Goal: Find specific page/section: Find specific page/section

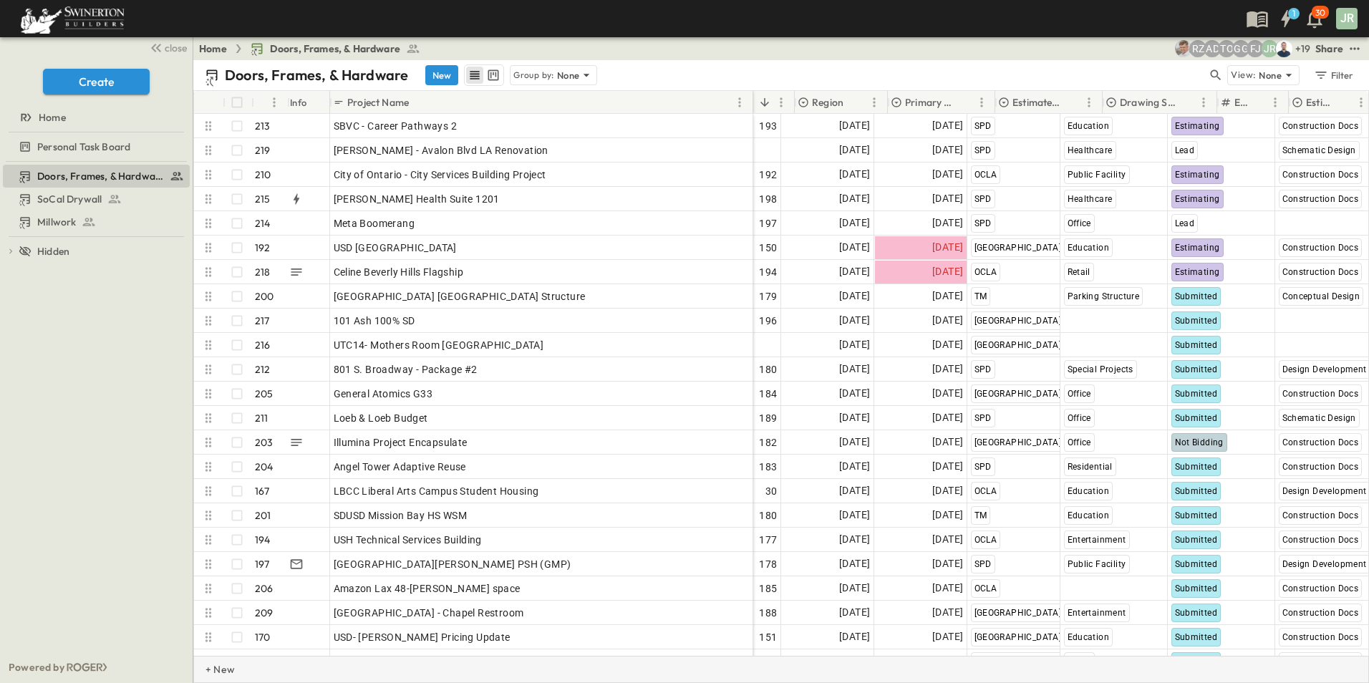
scroll to position [0, 429]
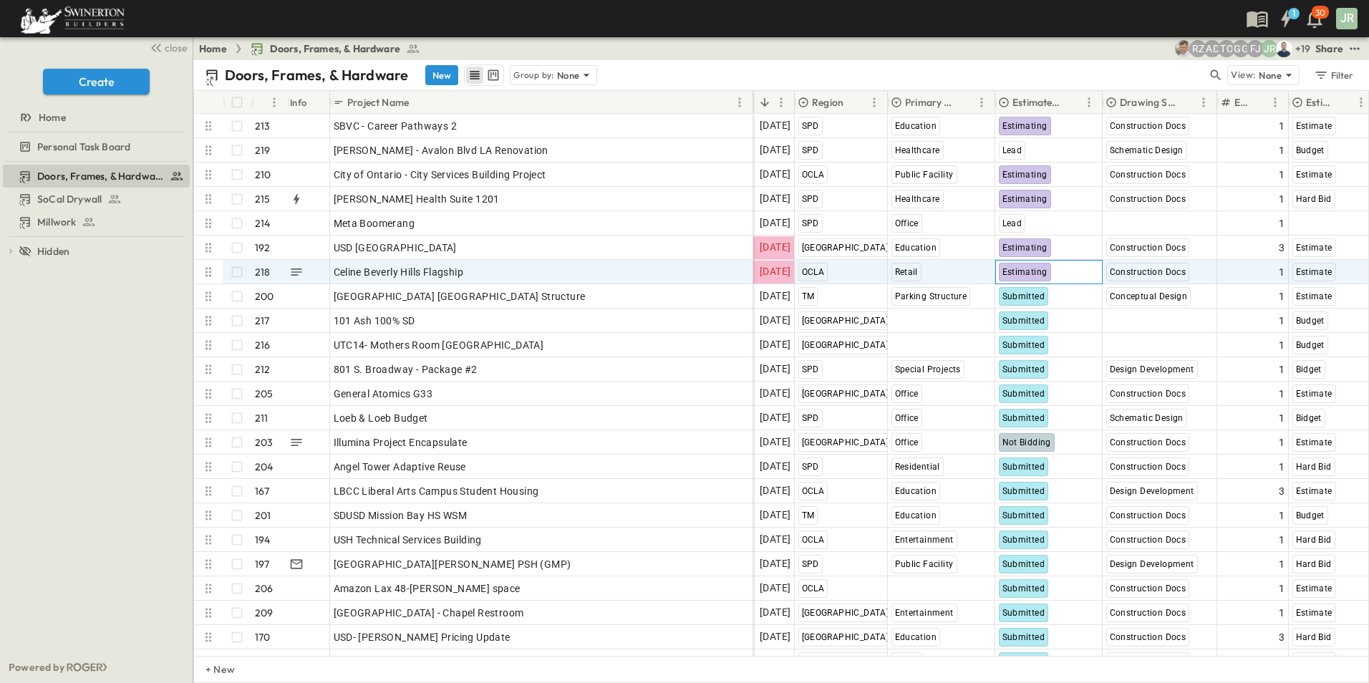
click at [1029, 273] on span "Estimating" at bounding box center [1024, 272] width 45 height 10
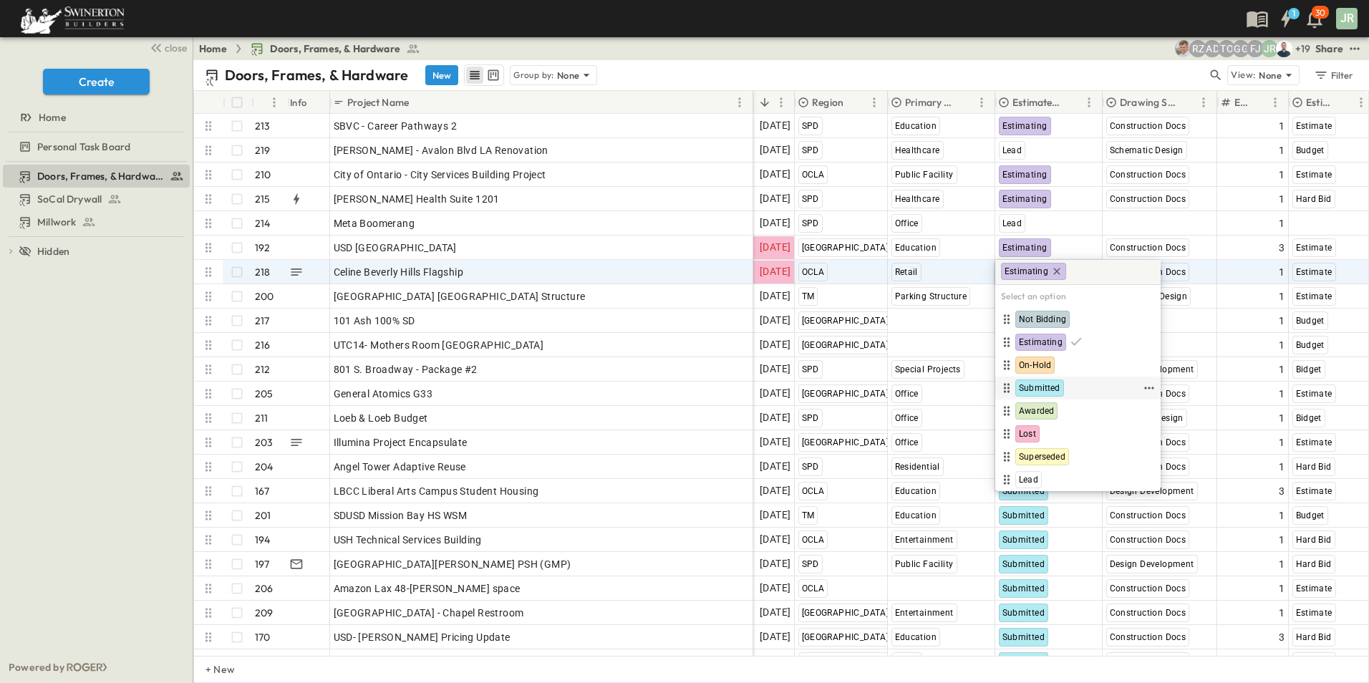
click at [1047, 387] on span "Submitted" at bounding box center [1040, 387] width 42 height 11
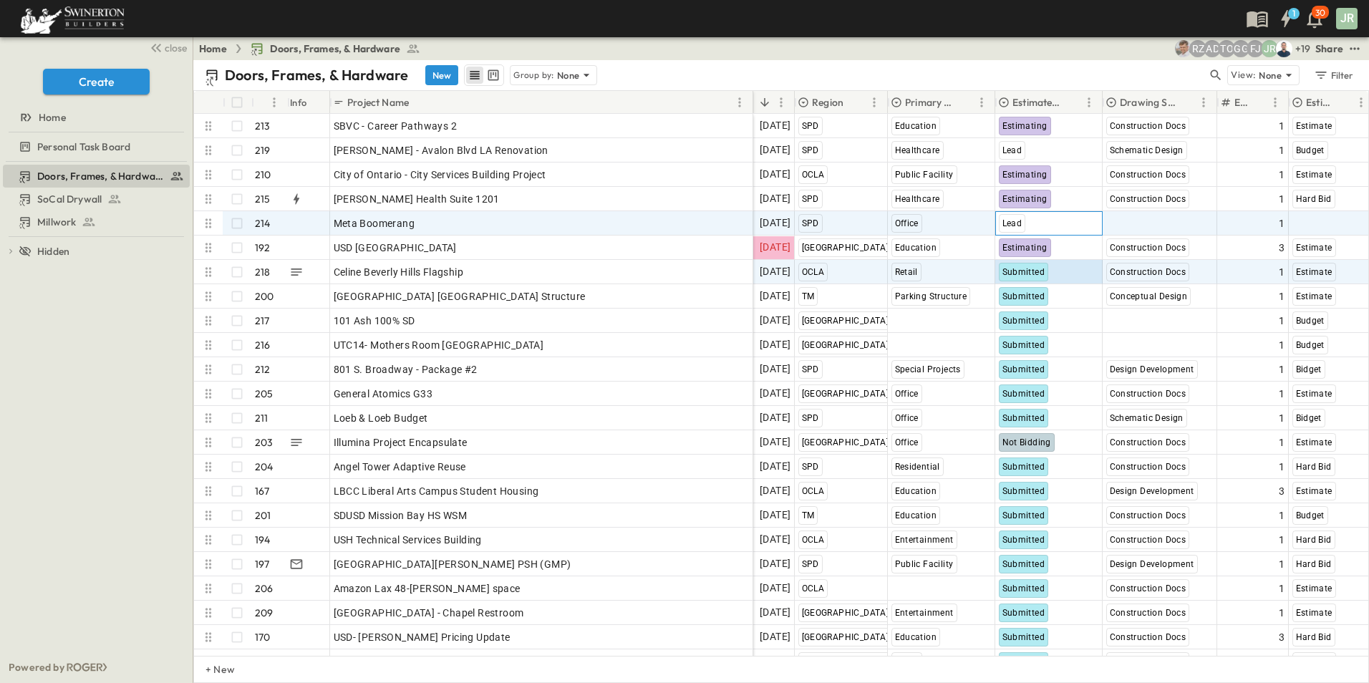
click at [1047, 216] on div "Lead" at bounding box center [1049, 223] width 106 height 23
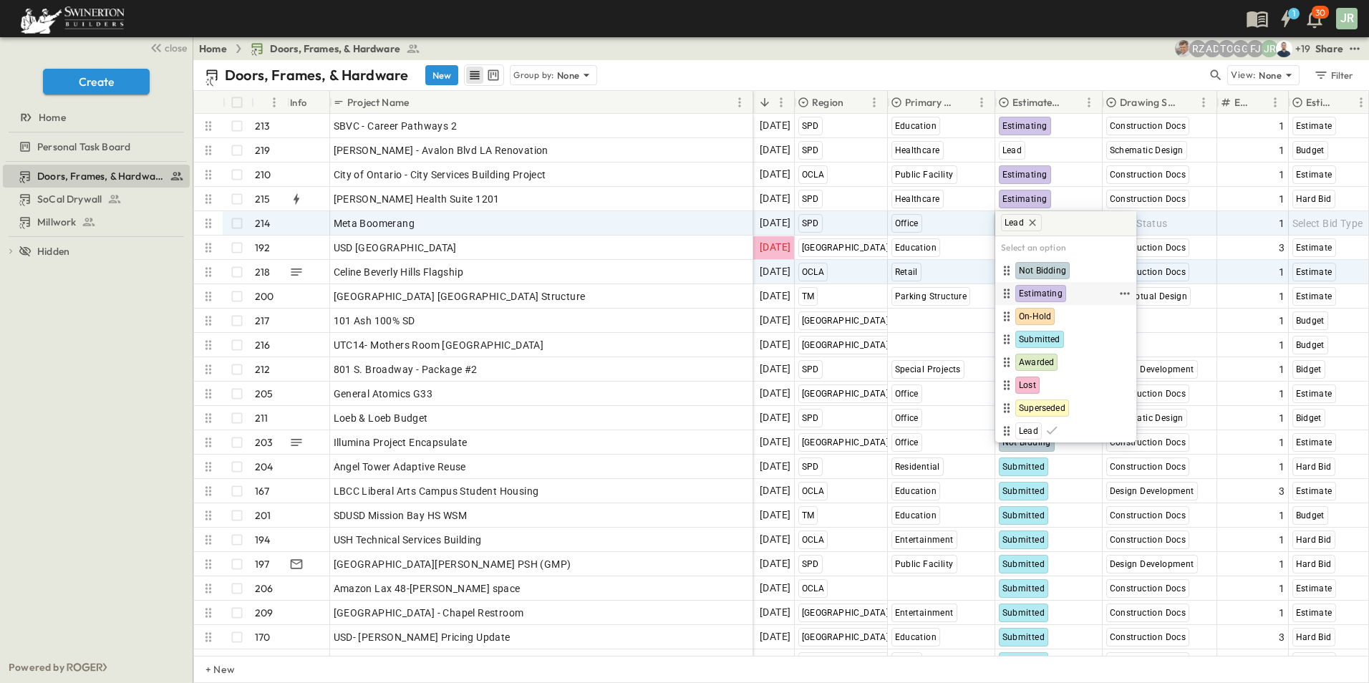
click at [1053, 293] on span "Estimating" at bounding box center [1041, 293] width 44 height 11
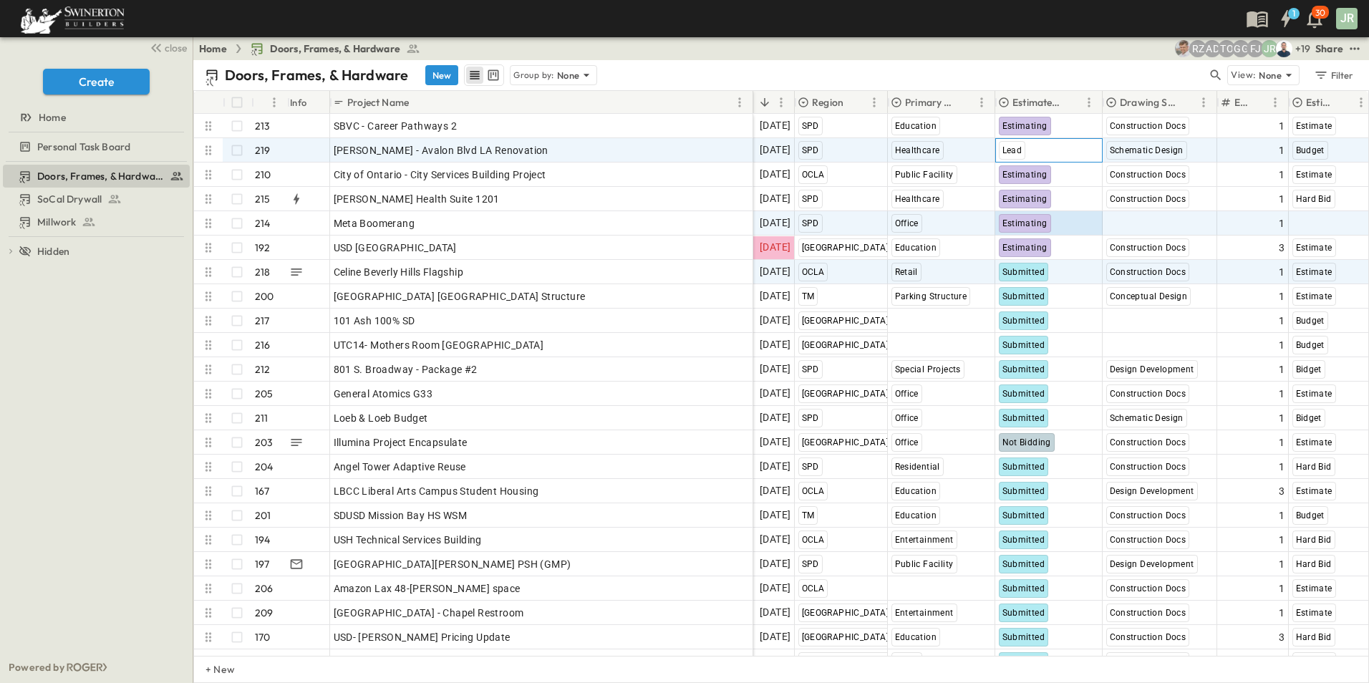
click at [1018, 150] on span "Lead" at bounding box center [1012, 150] width 20 height 10
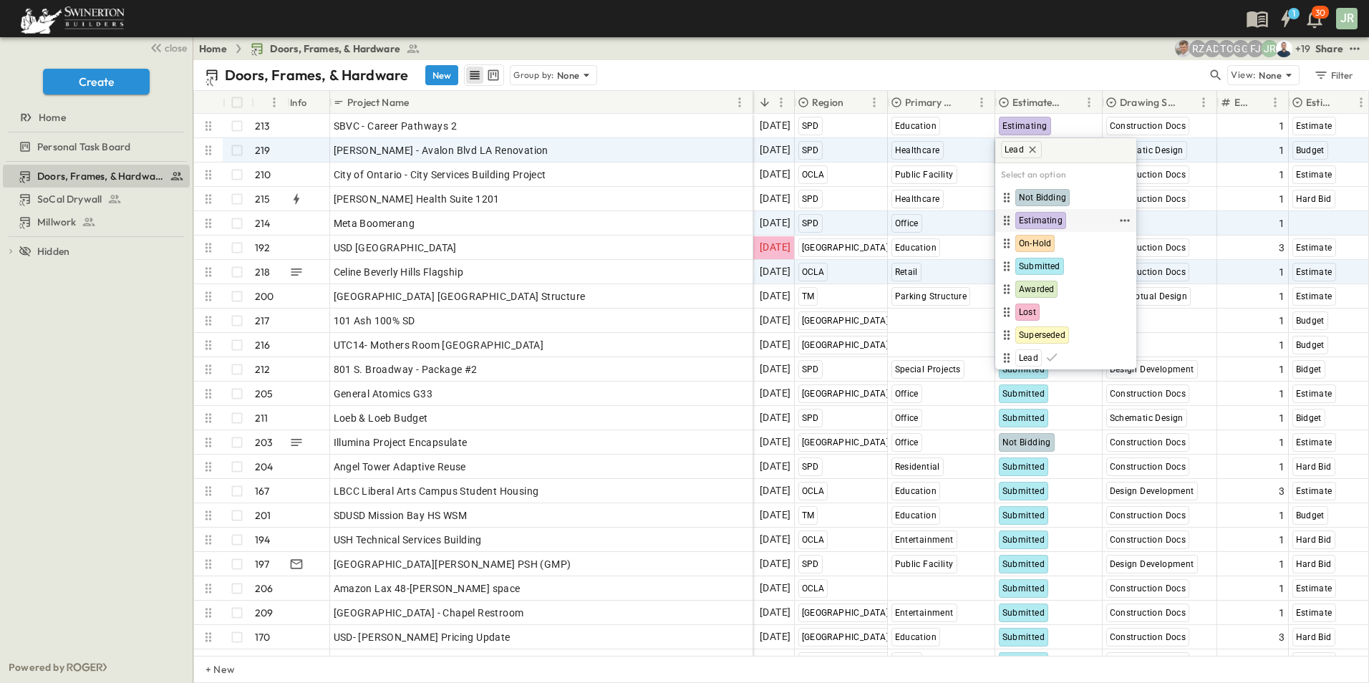
click at [1056, 217] on span "Estimating" at bounding box center [1041, 220] width 44 height 11
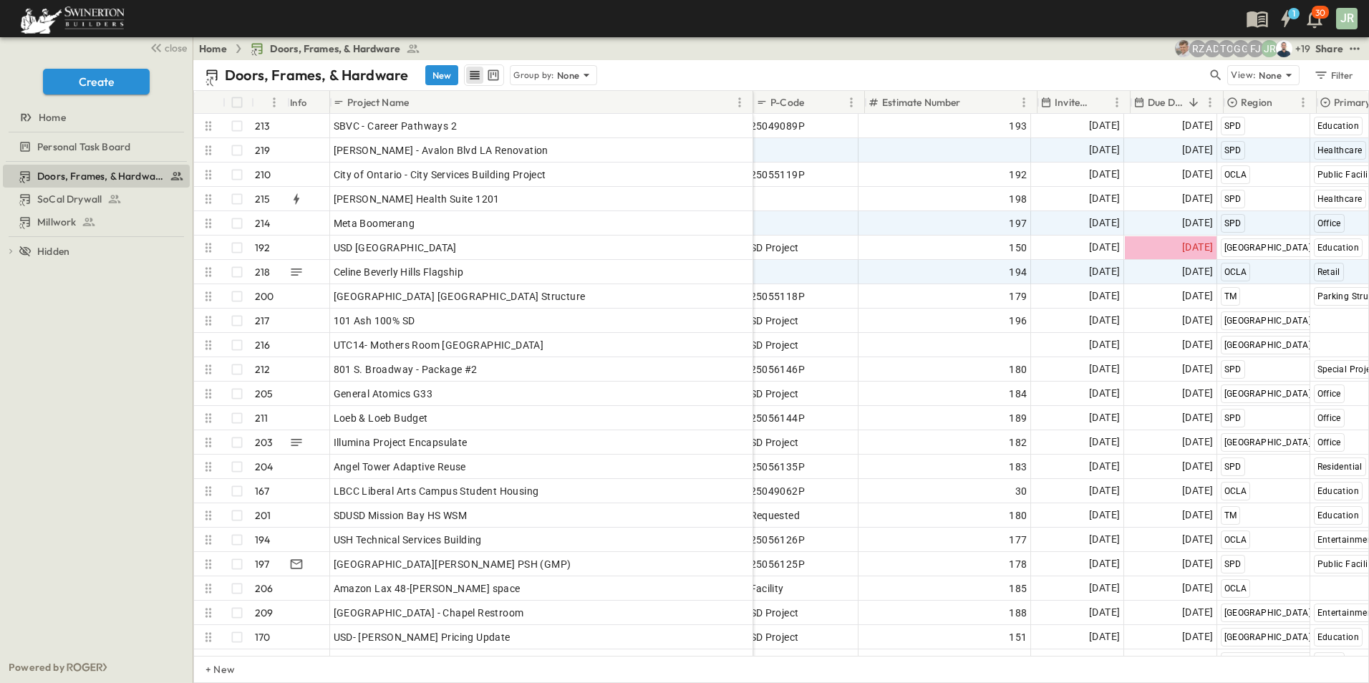
scroll to position [0, 0]
